Goal: Information Seeking & Learning: Learn about a topic

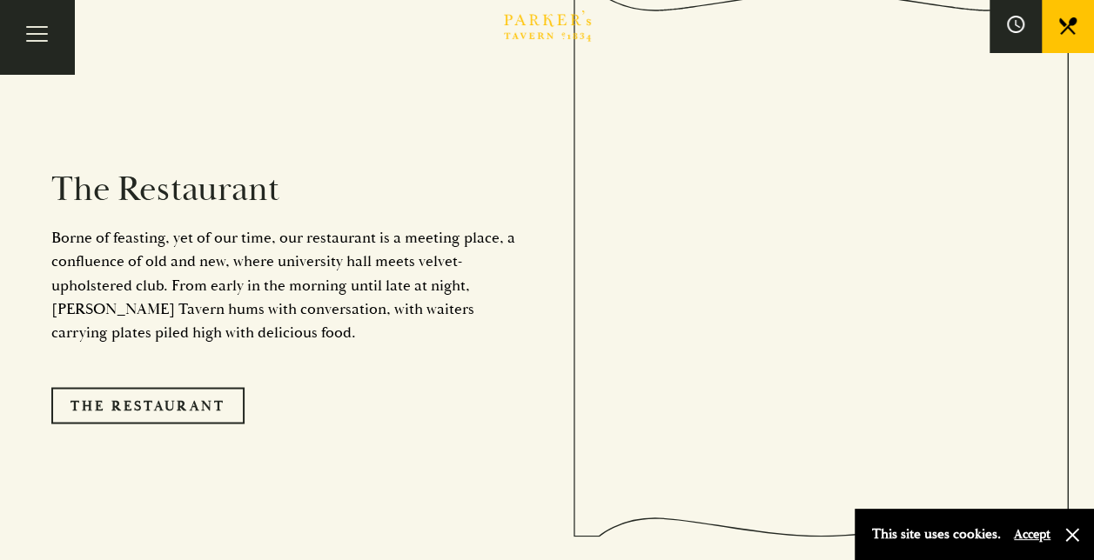
scroll to position [1479, 0]
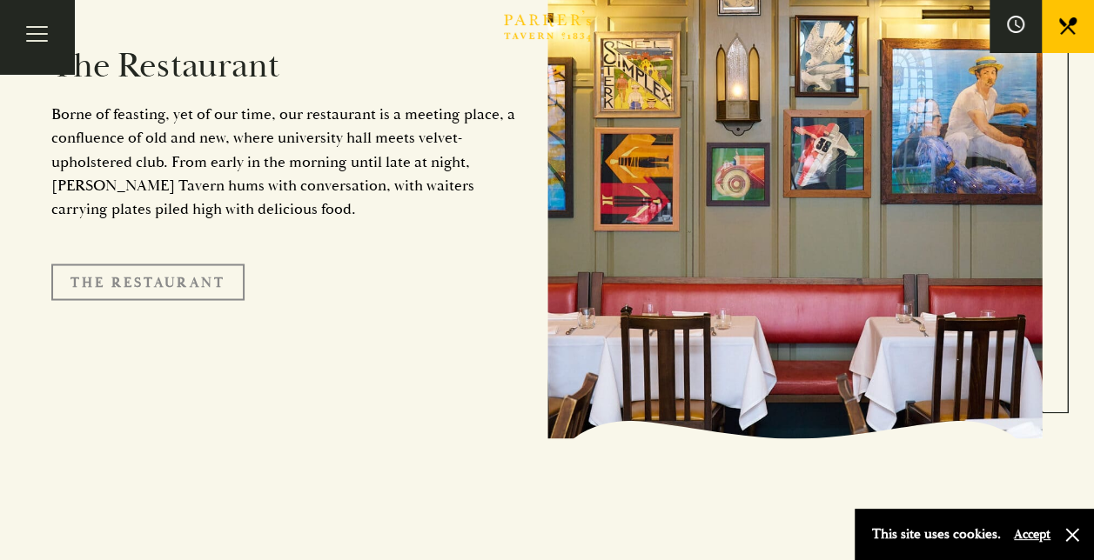
click at [172, 264] on link "The Restaurant" at bounding box center [147, 282] width 193 height 37
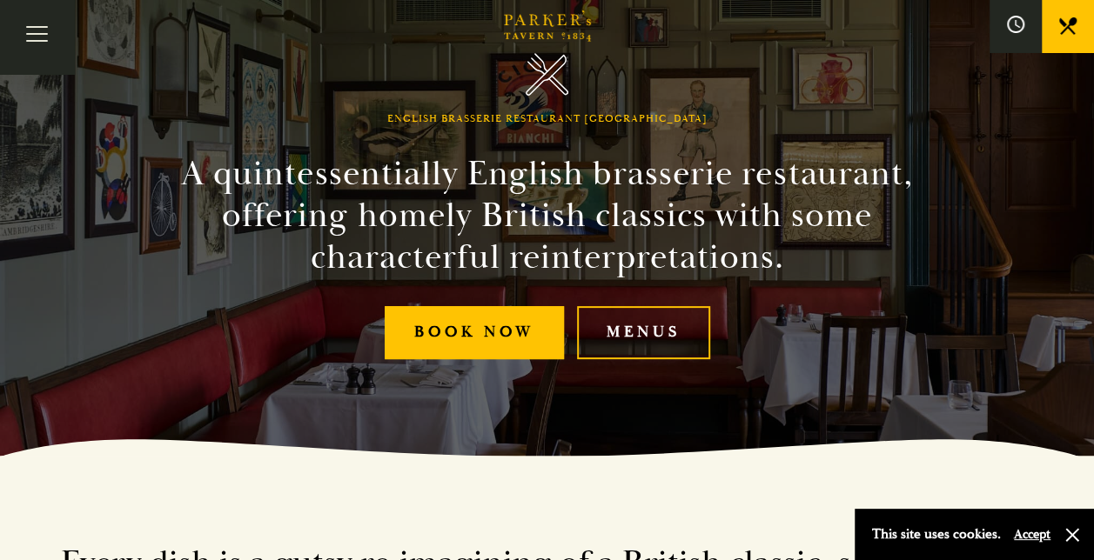
scroll to position [348, 0]
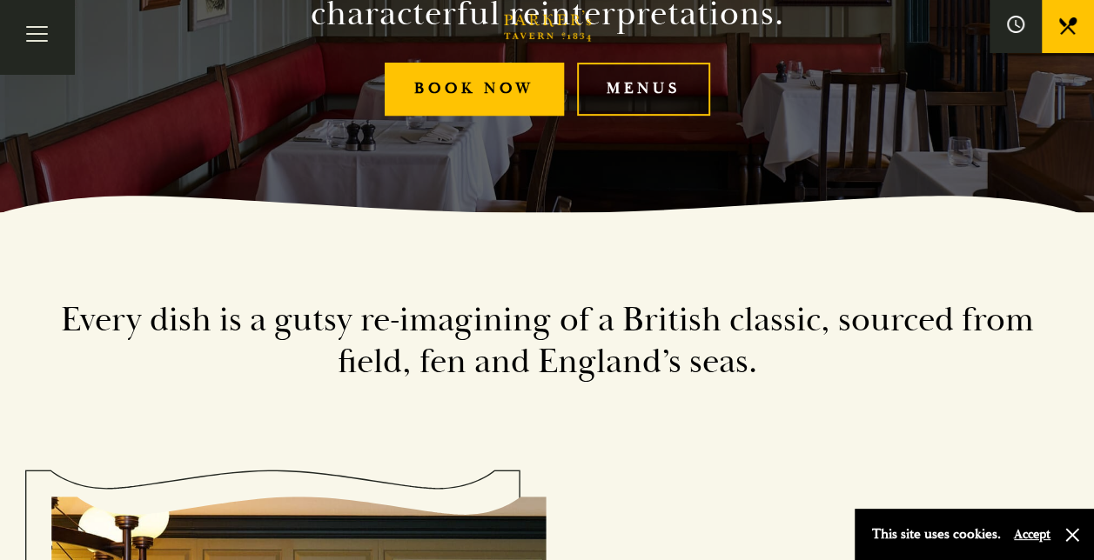
click at [652, 94] on link "Menus" at bounding box center [643, 89] width 133 height 53
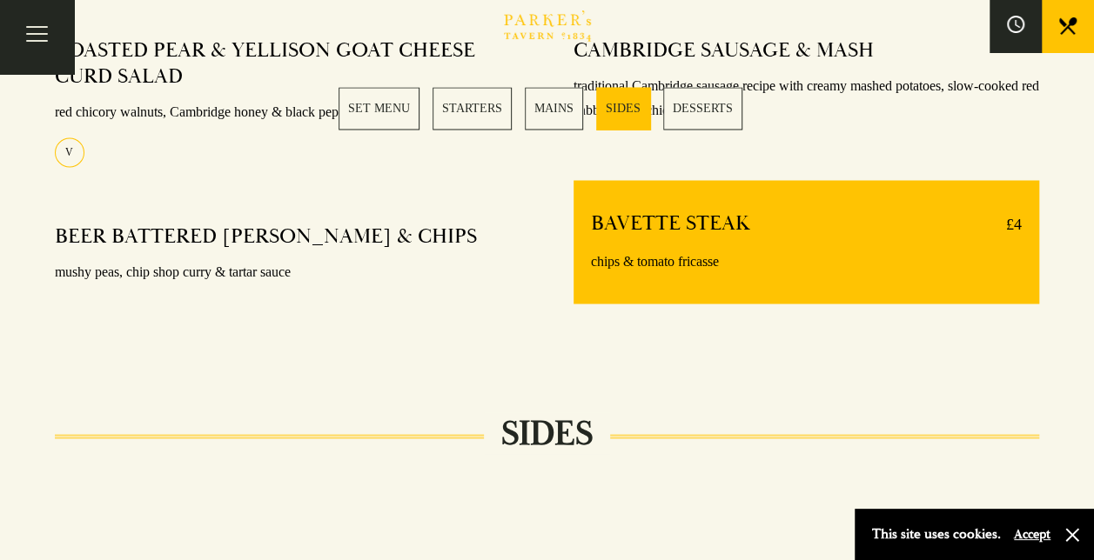
scroll to position [1479, 0]
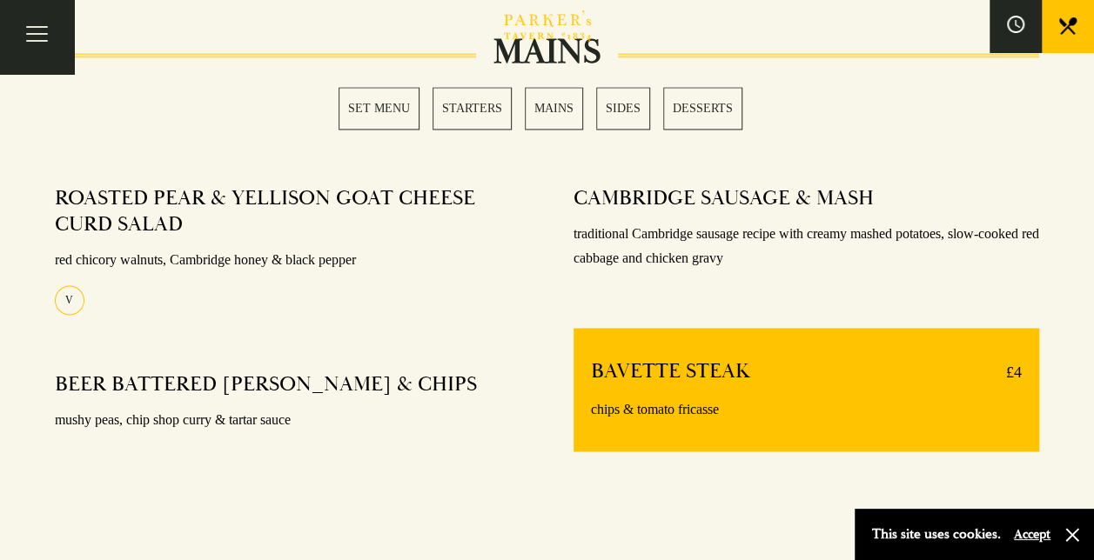
click at [559, 110] on link "MAINS" at bounding box center [554, 108] width 58 height 43
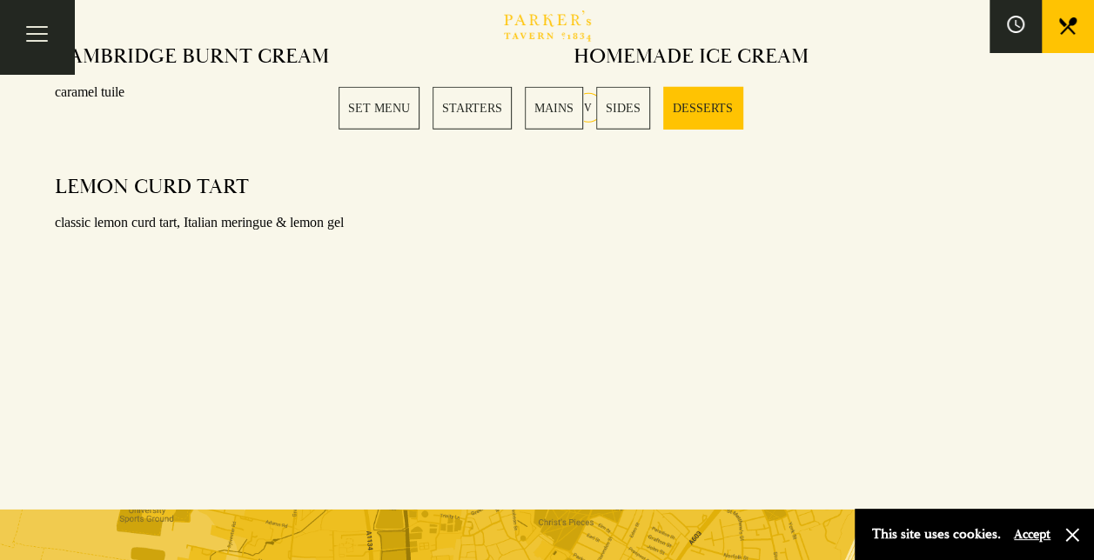
scroll to position [2662, 0]
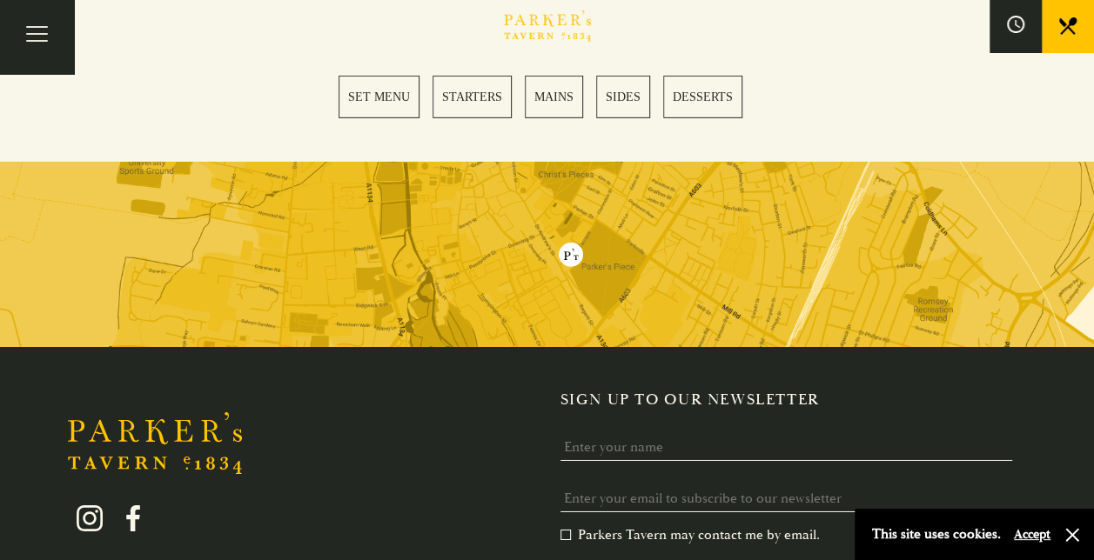
click at [1035, 535] on button "Accept" at bounding box center [1032, 534] width 37 height 17
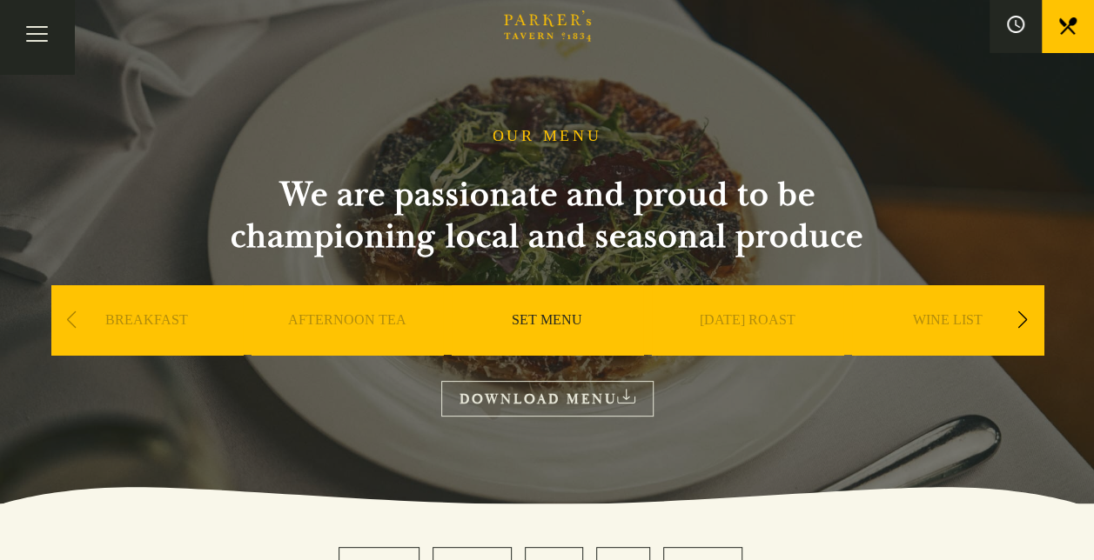
scroll to position [0, 0]
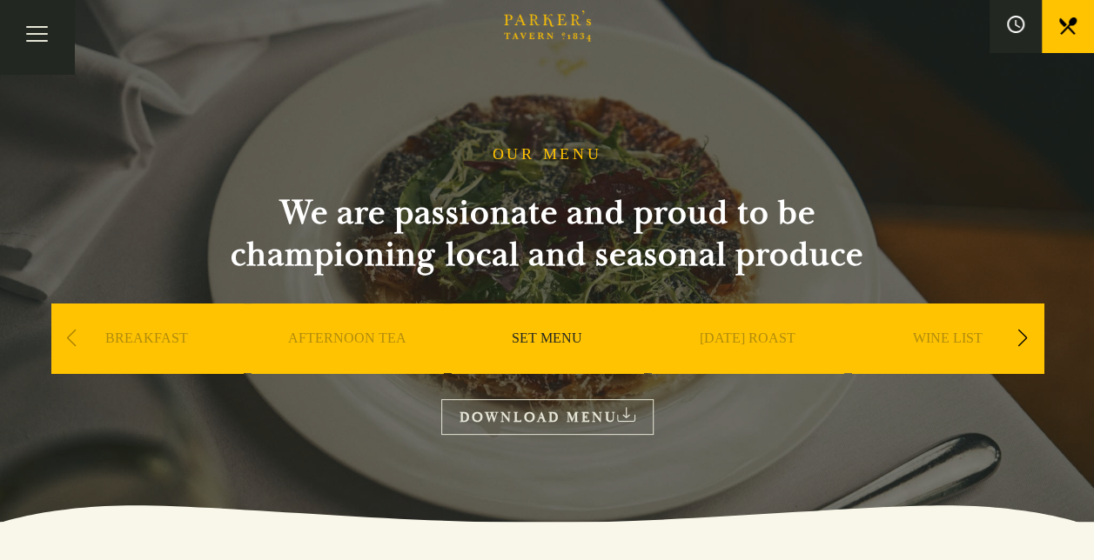
click at [617, 412] on link "DOWNLOAD MENU" at bounding box center [547, 417] width 212 height 36
click at [1021, 336] on div "Next slide" at bounding box center [1022, 338] width 23 height 38
click at [941, 336] on link "A LA CARTE" at bounding box center [947, 365] width 81 height 70
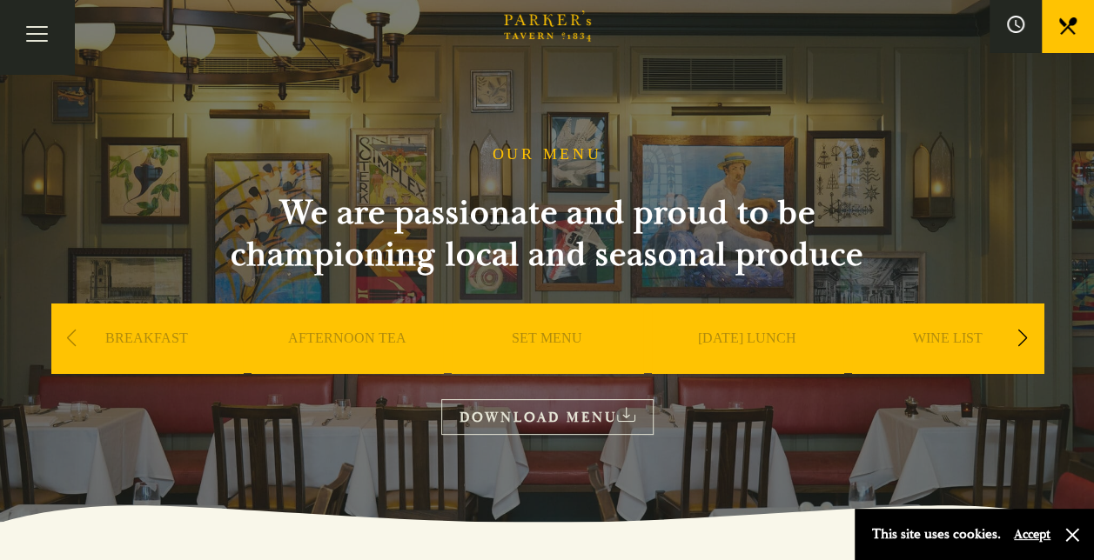
click at [595, 412] on link "DOWNLOAD MENU" at bounding box center [547, 417] width 212 height 36
